Goal: Transaction & Acquisition: Purchase product/service

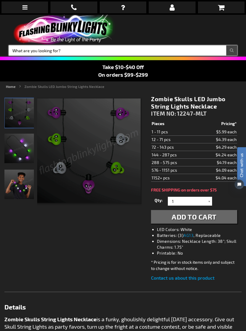
click at [80, 51] on input "Search" at bounding box center [123, 50] width 228 height 10
click at [66, 48] on input "Search" at bounding box center [123, 50] width 228 height 10
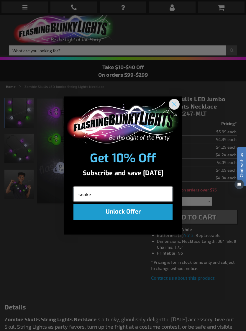
type input "snake"
click at [175, 103] on circle "Close dialog" at bounding box center [174, 104] width 10 height 10
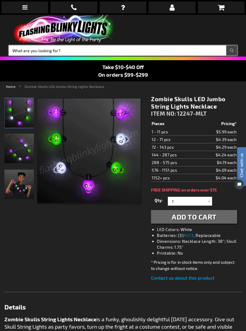
click at [98, 48] on input "Search" at bounding box center [123, 50] width 228 height 10
type input "Snake"
click at [232, 50] on button "Search" at bounding box center [231, 50] width 11 height 10
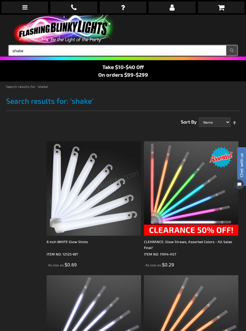
click at [49, 51] on input "shake" at bounding box center [123, 50] width 228 height 10
type input "snake"
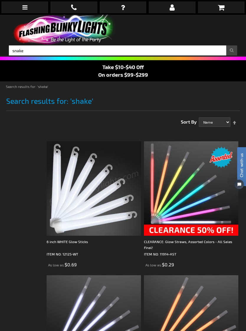
click at [235, 50] on button "Search" at bounding box center [231, 50] width 11 height 10
